Goal: Obtain resource: Obtain resource

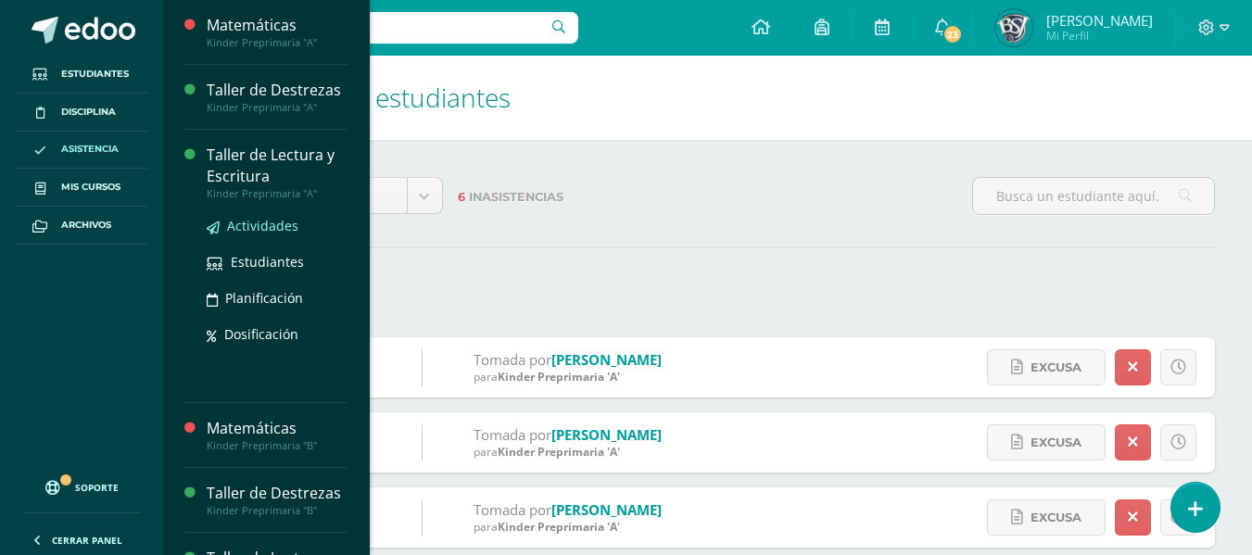
click at [248, 223] on span "Actividades" at bounding box center [262, 226] width 71 height 18
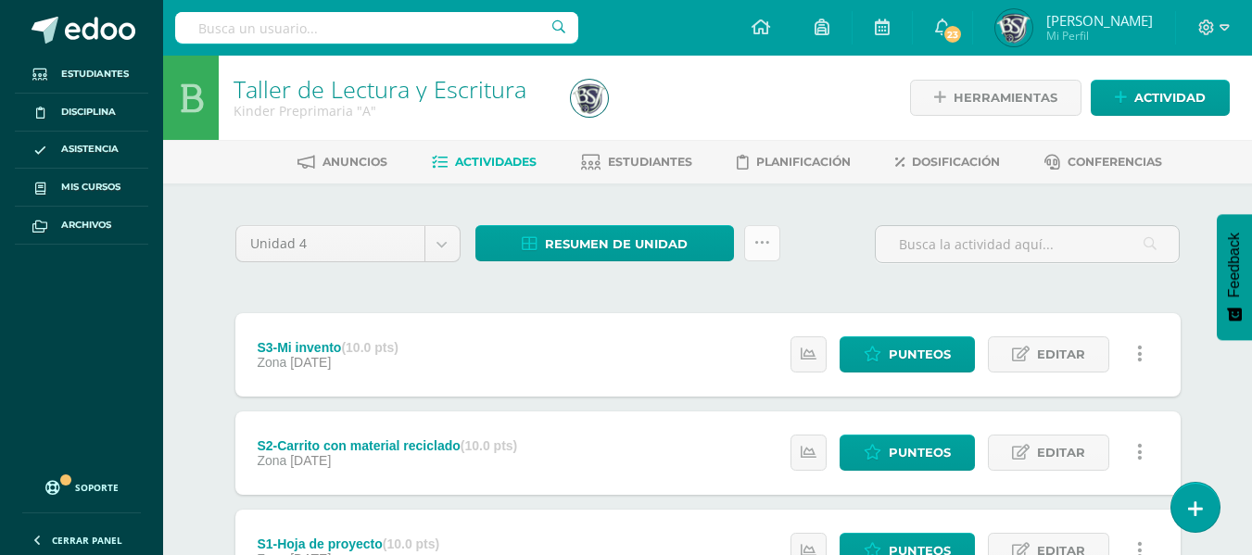
click at [762, 249] on icon at bounding box center [762, 243] width 16 height 16
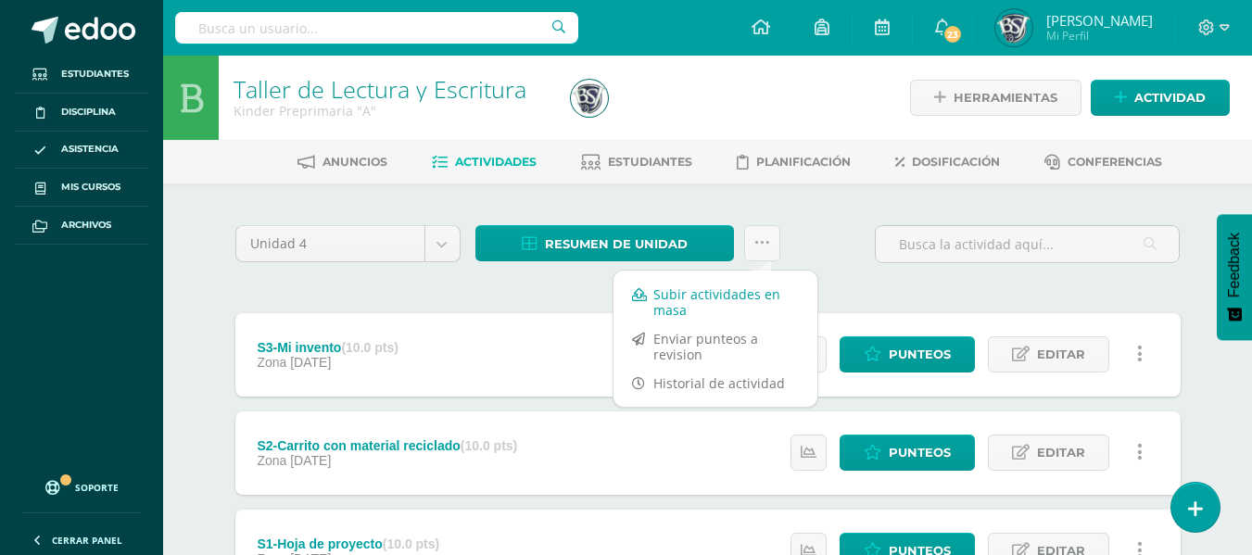
click at [687, 309] on link "Subir actividades en masa" at bounding box center [715, 302] width 204 height 44
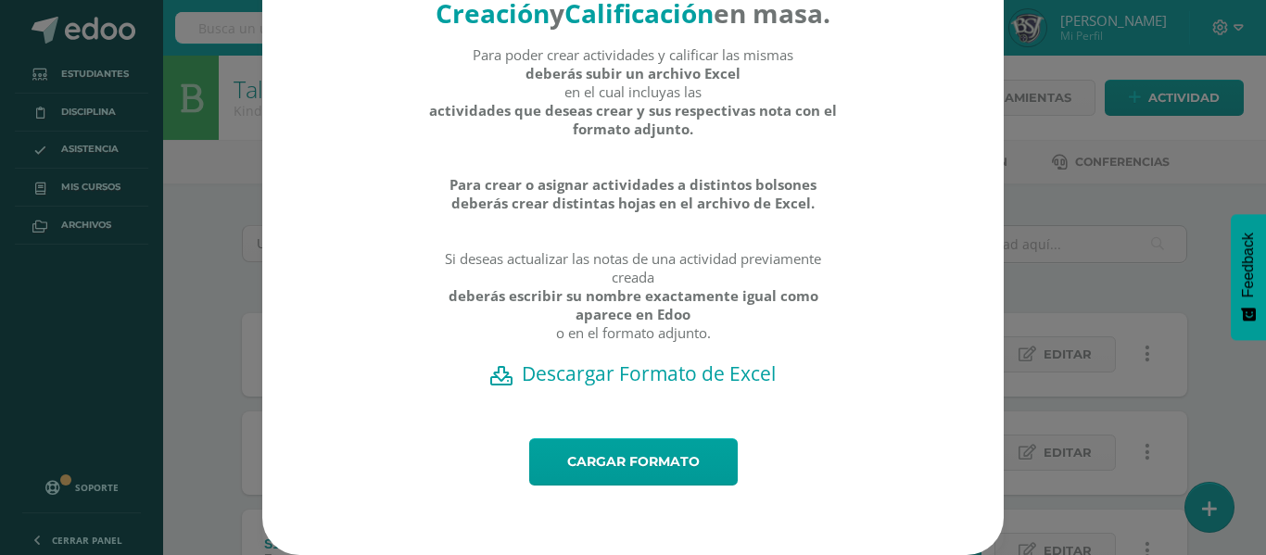
scroll to position [105, 0]
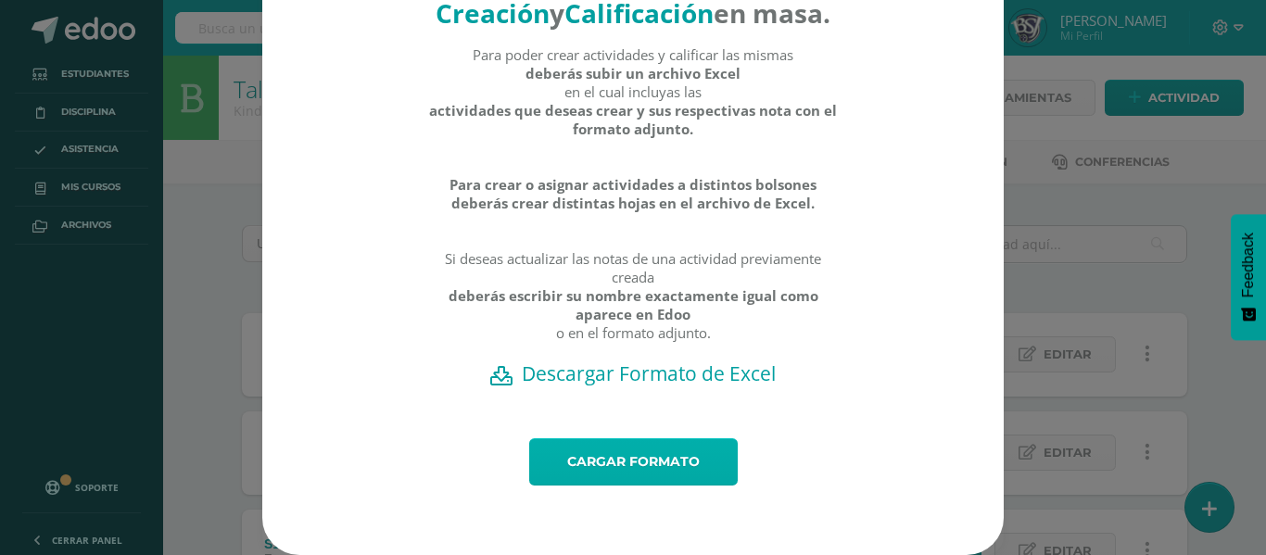
click at [628, 459] on link "Cargar formato" at bounding box center [633, 461] width 208 height 47
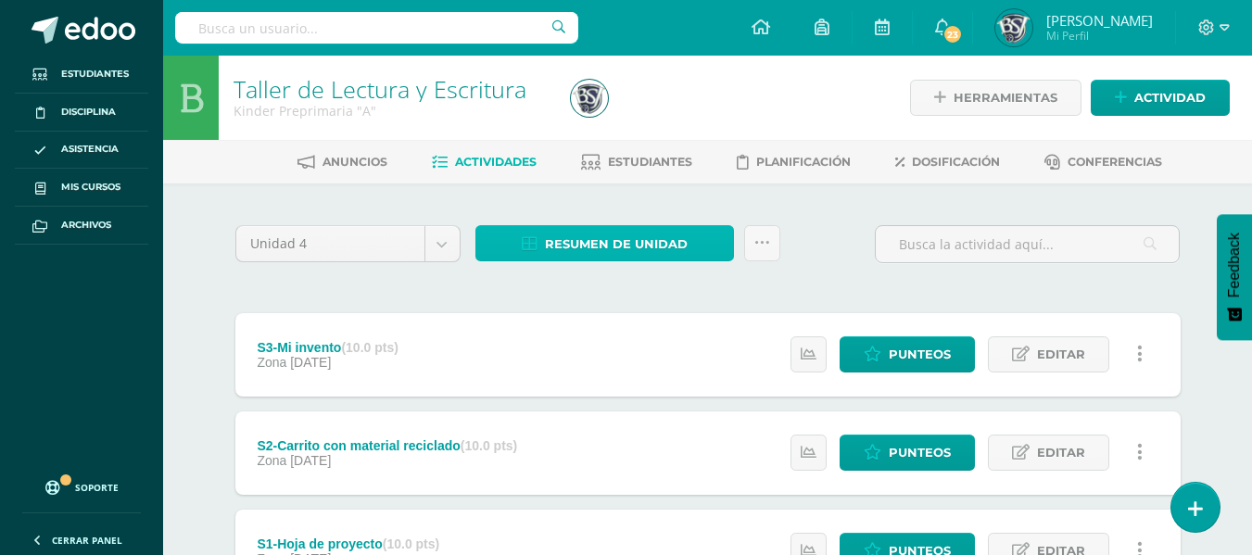
click at [705, 246] on link "Resumen de unidad" at bounding box center [604, 243] width 258 height 36
click at [761, 244] on icon at bounding box center [762, 243] width 16 height 16
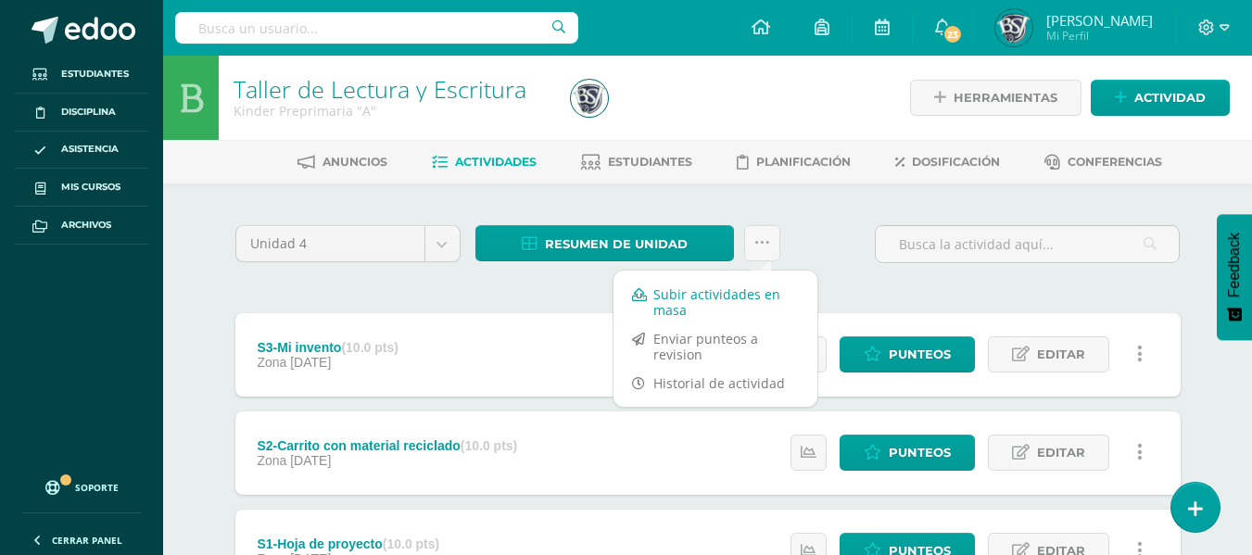
click at [714, 309] on link "Subir actividades en masa" at bounding box center [715, 302] width 204 height 44
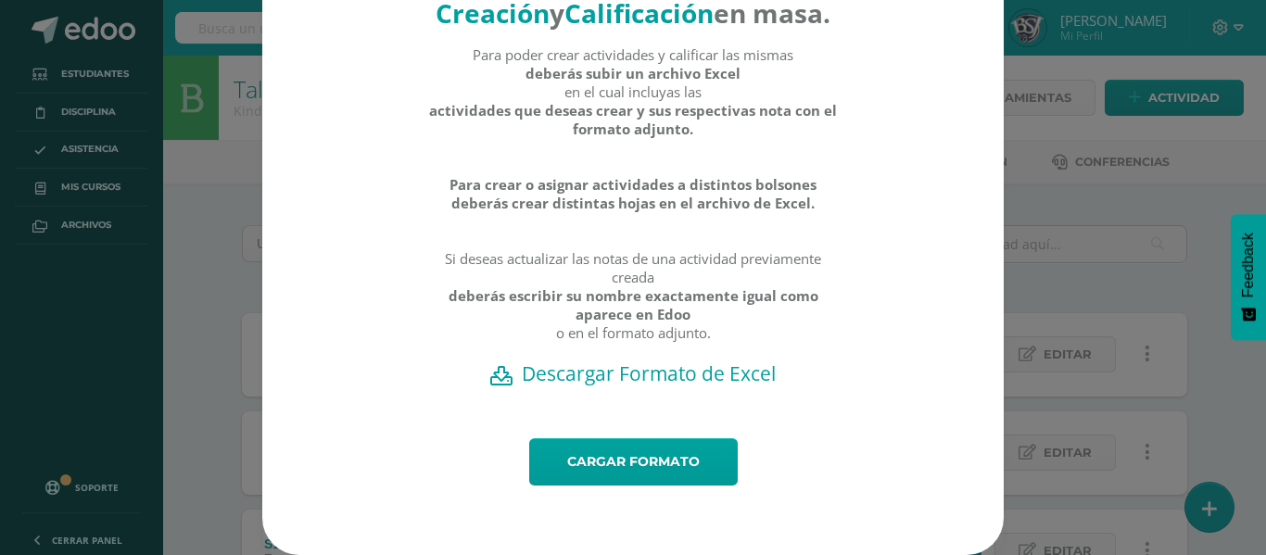
scroll to position [104, 0]
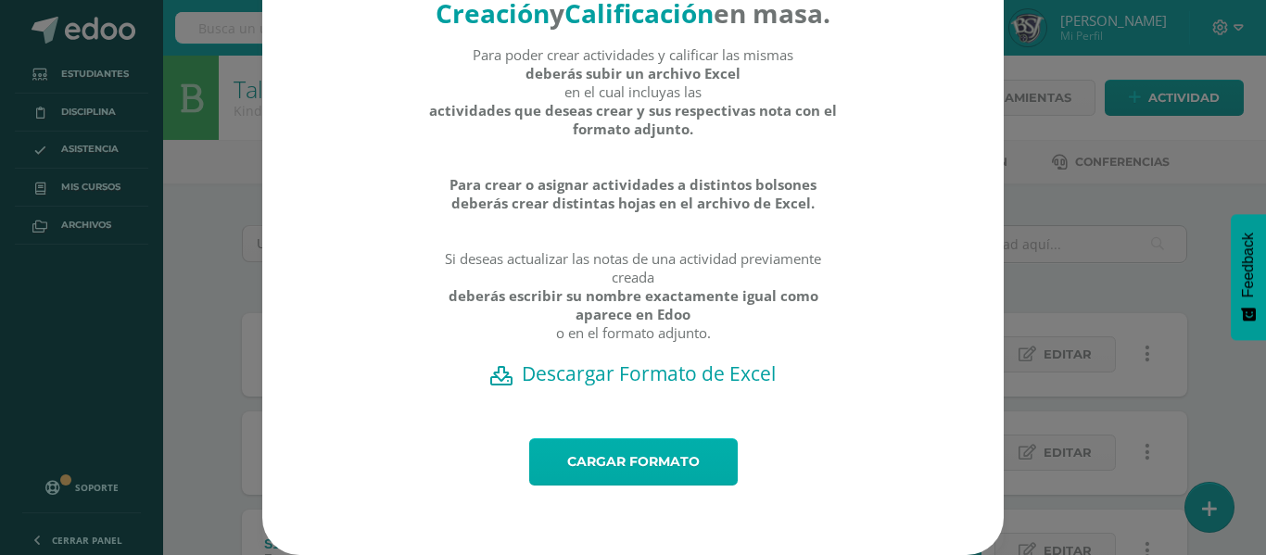
click at [593, 467] on link "Cargar formato" at bounding box center [633, 461] width 208 height 47
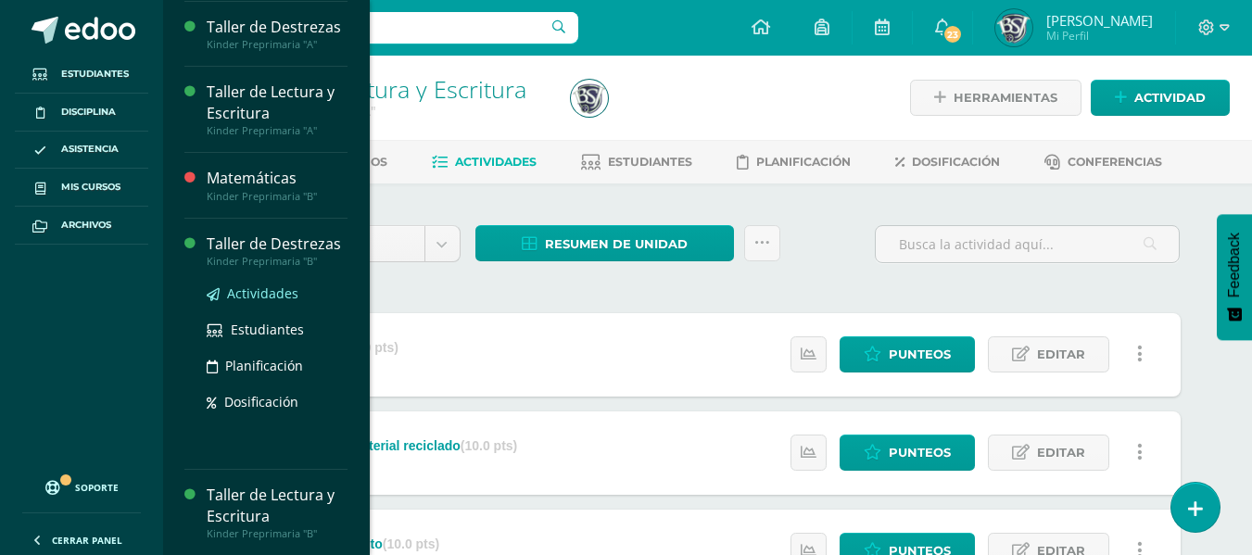
scroll to position [64, 0]
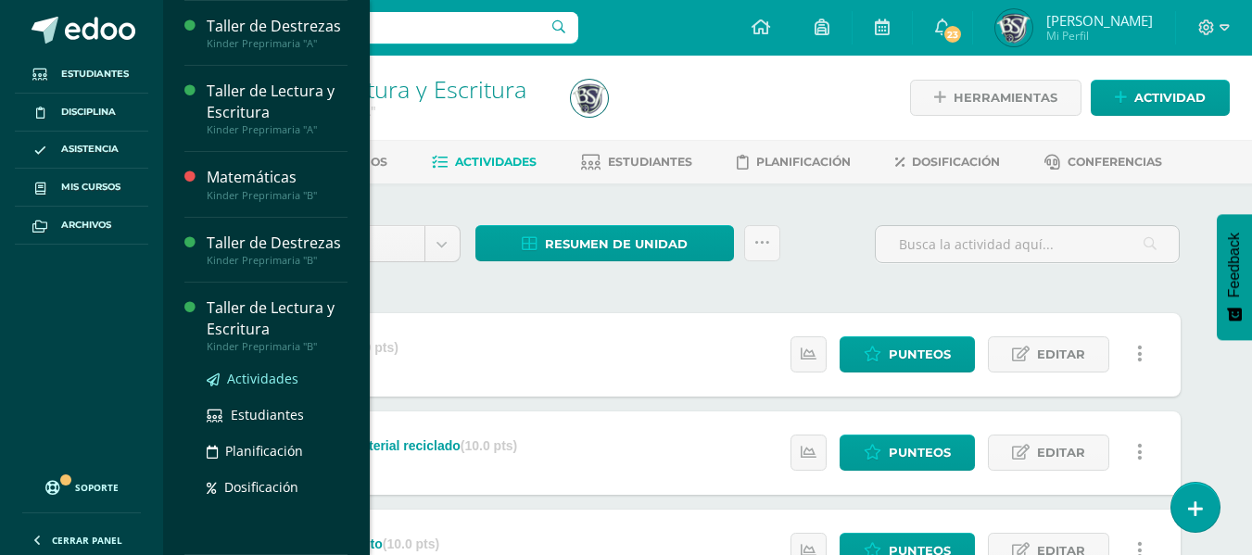
click at [253, 376] on span "Actividades" at bounding box center [262, 379] width 71 height 18
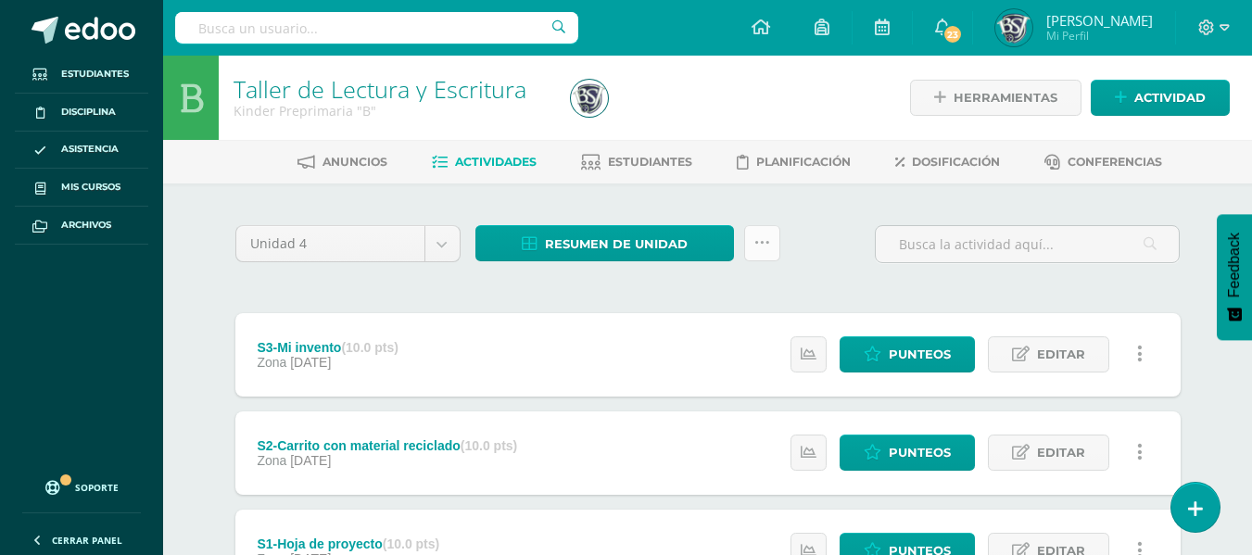
click at [750, 246] on link at bounding box center [762, 243] width 36 height 36
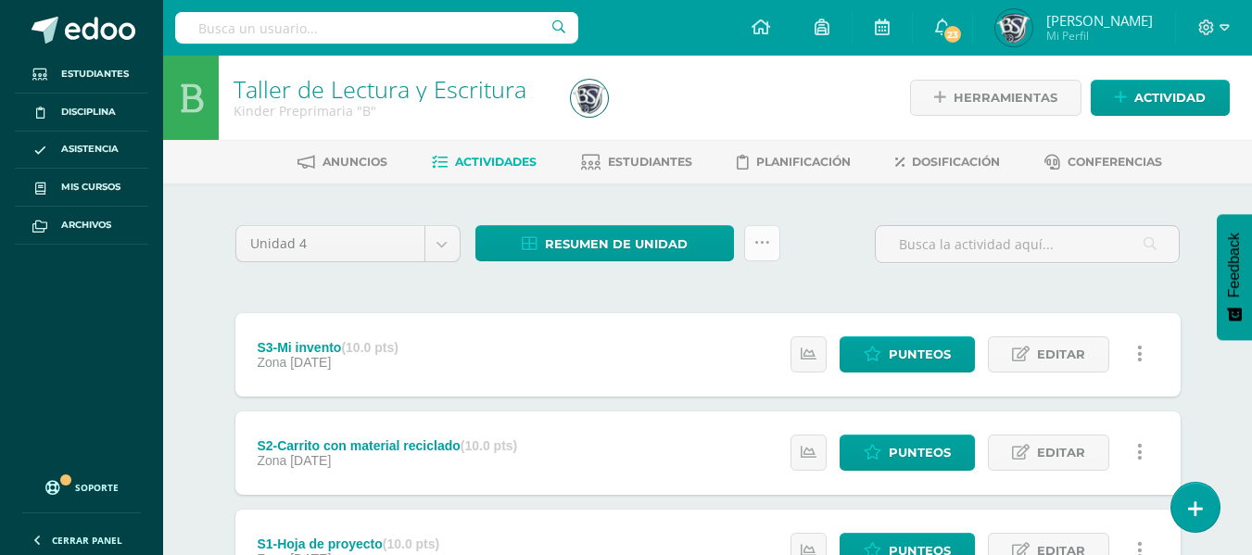
click at [764, 233] on link at bounding box center [762, 243] width 36 height 36
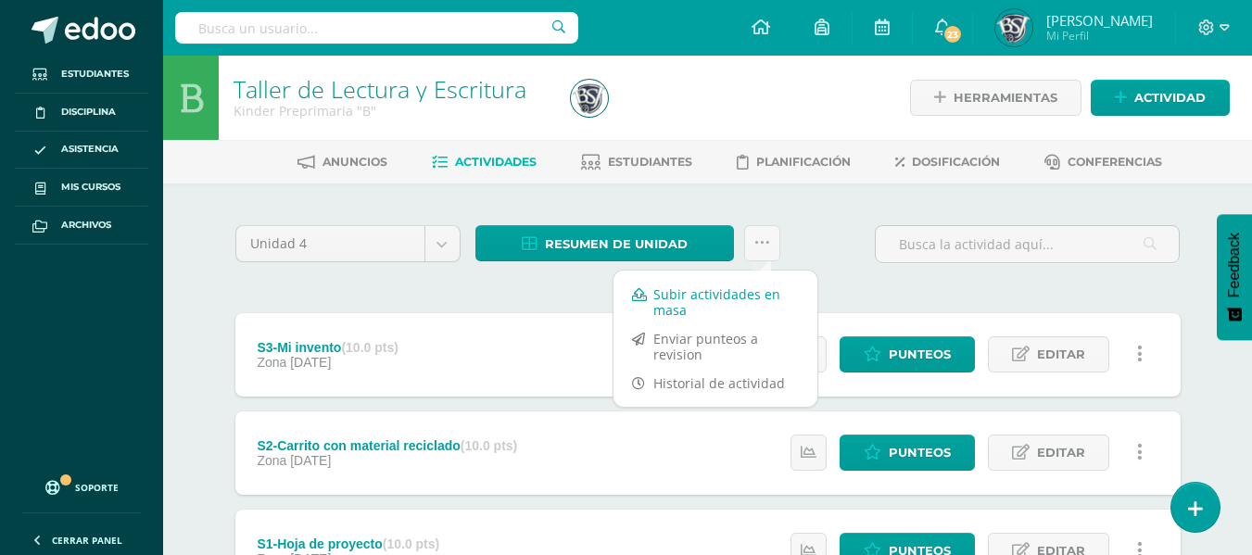
click at [692, 297] on link "Subir actividades en masa" at bounding box center [715, 302] width 204 height 44
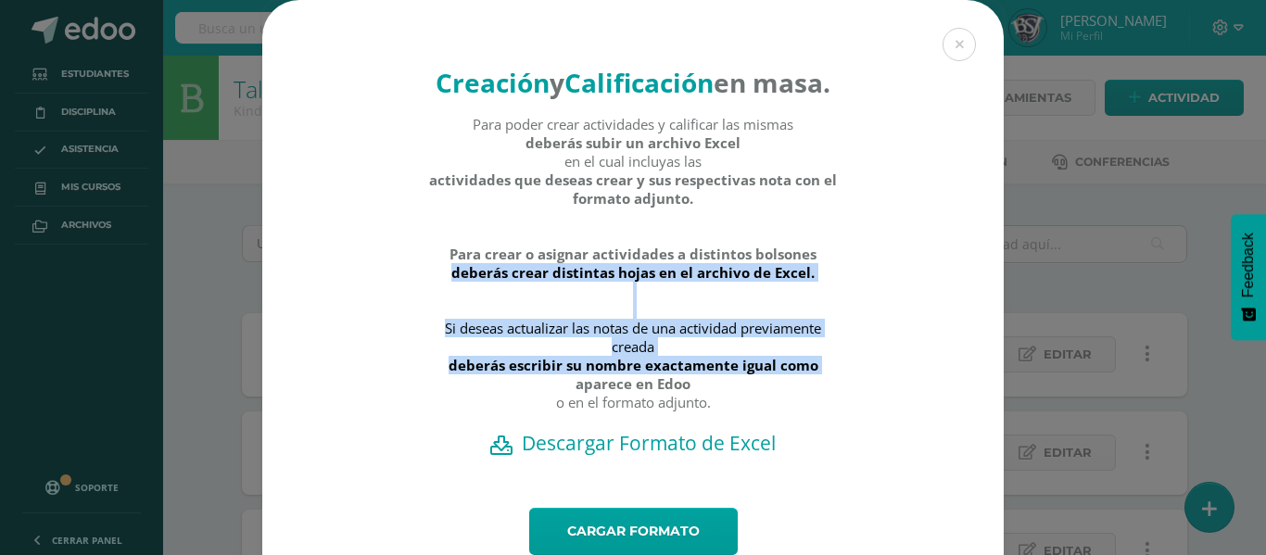
drag, startPoint x: 692, startPoint y: 297, endPoint x: 671, endPoint y: 393, distance: 97.8
click at [671, 393] on div "Para poder crear actividades y calificar las mismas deberás subir un archivo Ex…" at bounding box center [633, 272] width 410 height 315
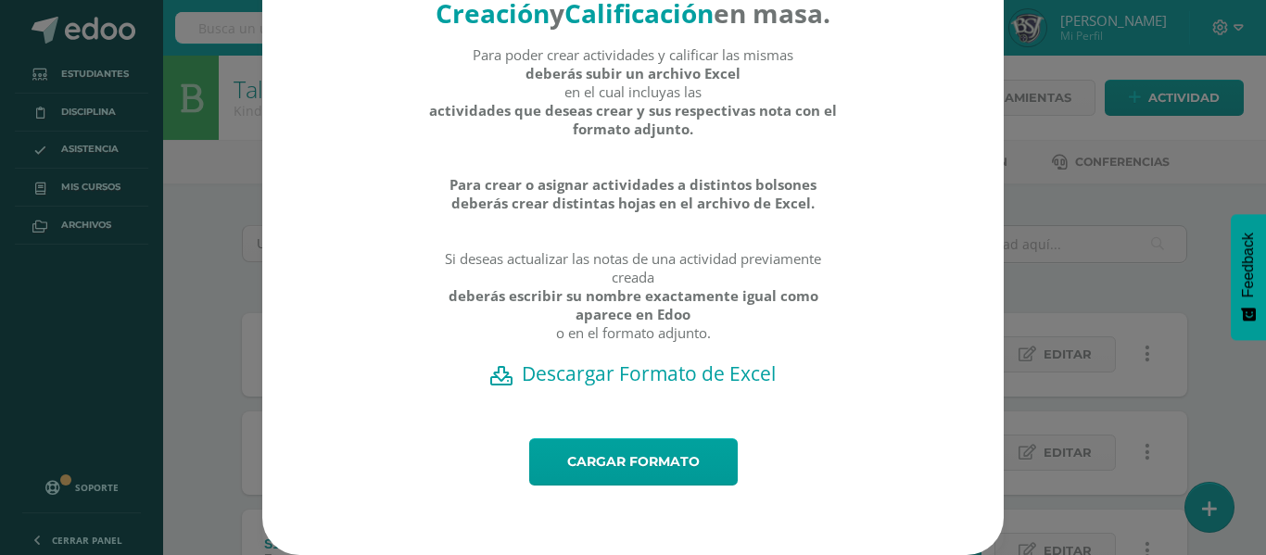
click at [828, 398] on div "Creación y Calificación en masa. Para poder crear actividades y calificar las m…" at bounding box center [632, 185] width 741 height 508
click at [624, 376] on h2 "Descargar Formato de Excel" at bounding box center [633, 373] width 676 height 26
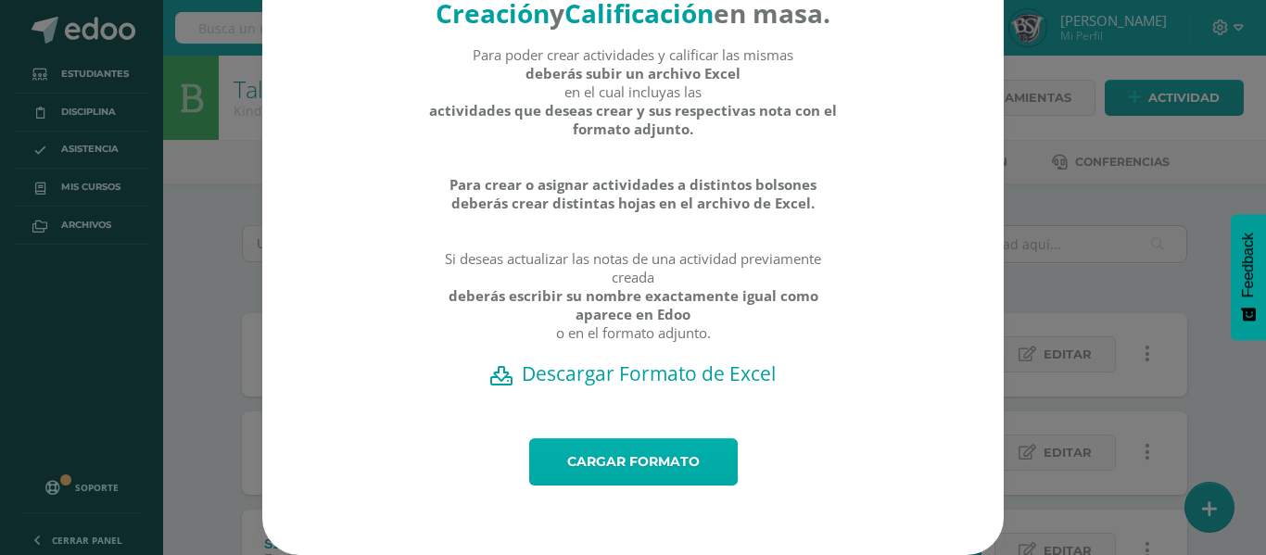
click at [587, 450] on link "Cargar formato" at bounding box center [633, 461] width 208 height 47
